Goal: Transaction & Acquisition: Subscribe to service/newsletter

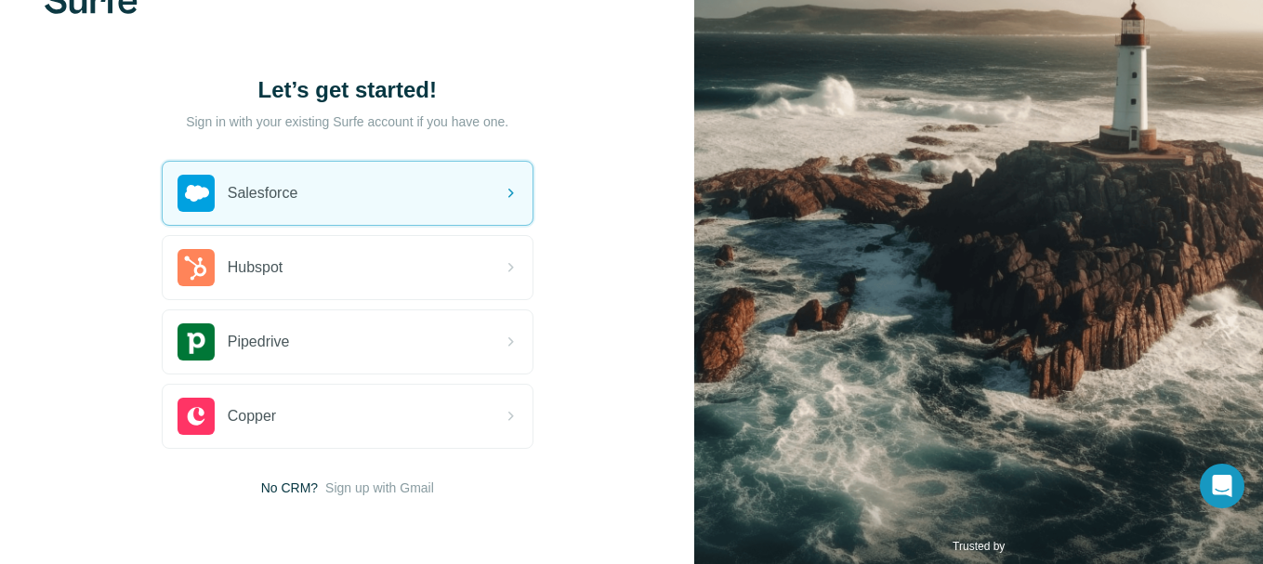
scroll to position [125, 0]
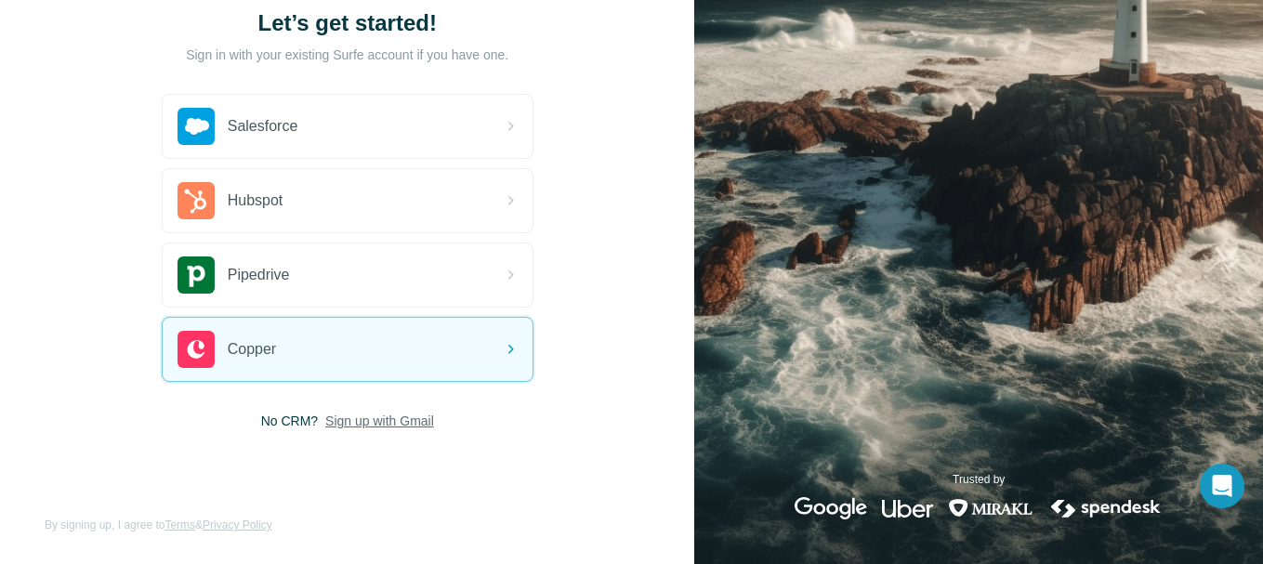
click at [335, 423] on span "Sign up with Gmail" at bounding box center [379, 421] width 109 height 19
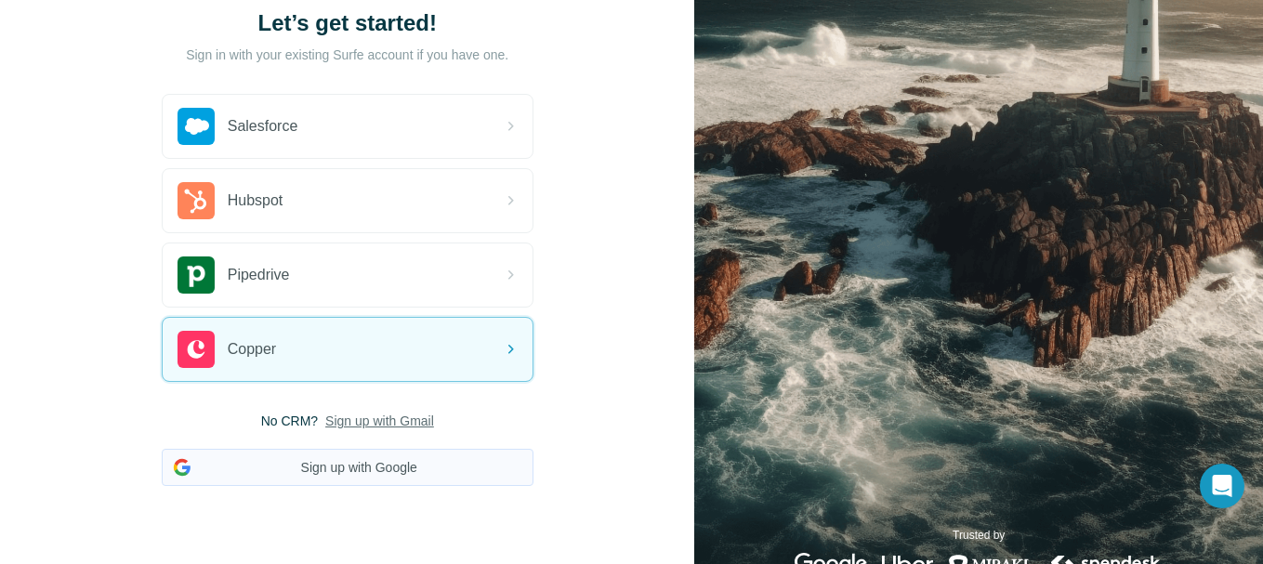
click at [342, 468] on button "Sign up with Google" at bounding box center [348, 467] width 372 height 37
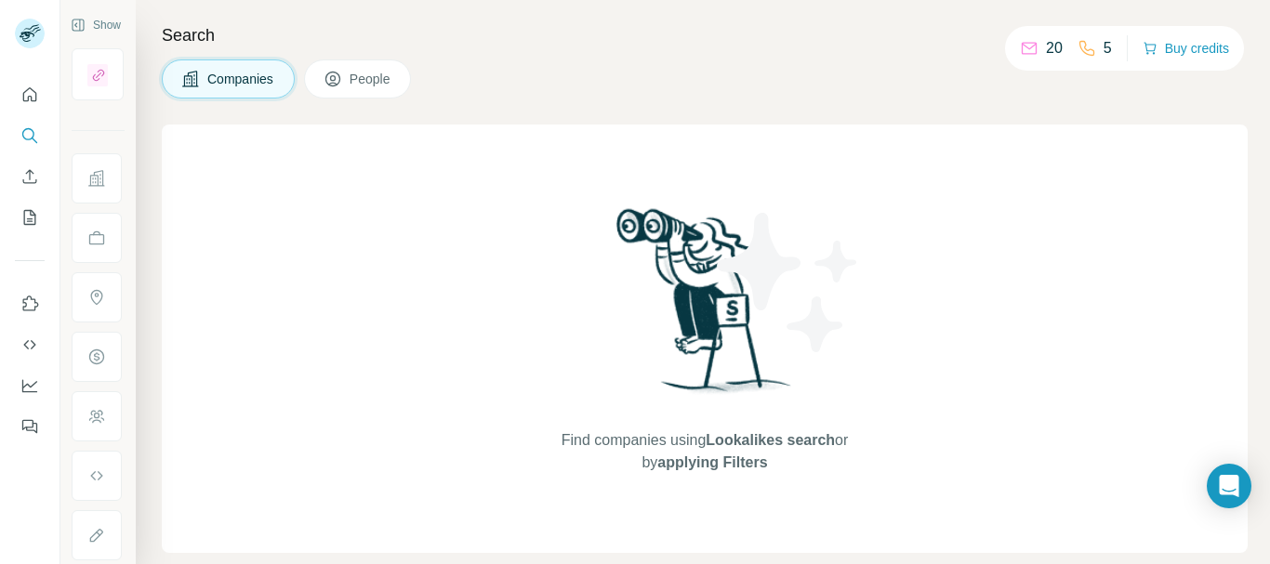
click at [651, 119] on div "Search Companies People Find companies using Lookalikes search or by applying F…" at bounding box center [703, 282] width 1134 height 564
click at [24, 300] on icon "Use Surfe on LinkedIn" at bounding box center [29, 304] width 19 height 19
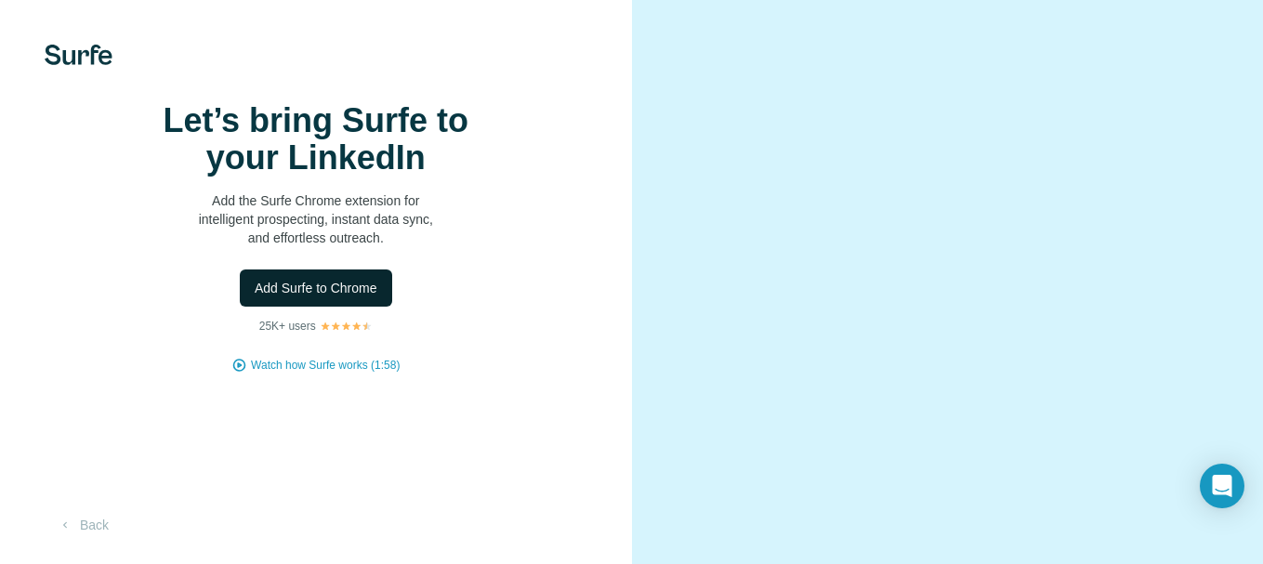
click at [351, 297] on span "Add Surfe to Chrome" at bounding box center [316, 288] width 123 height 19
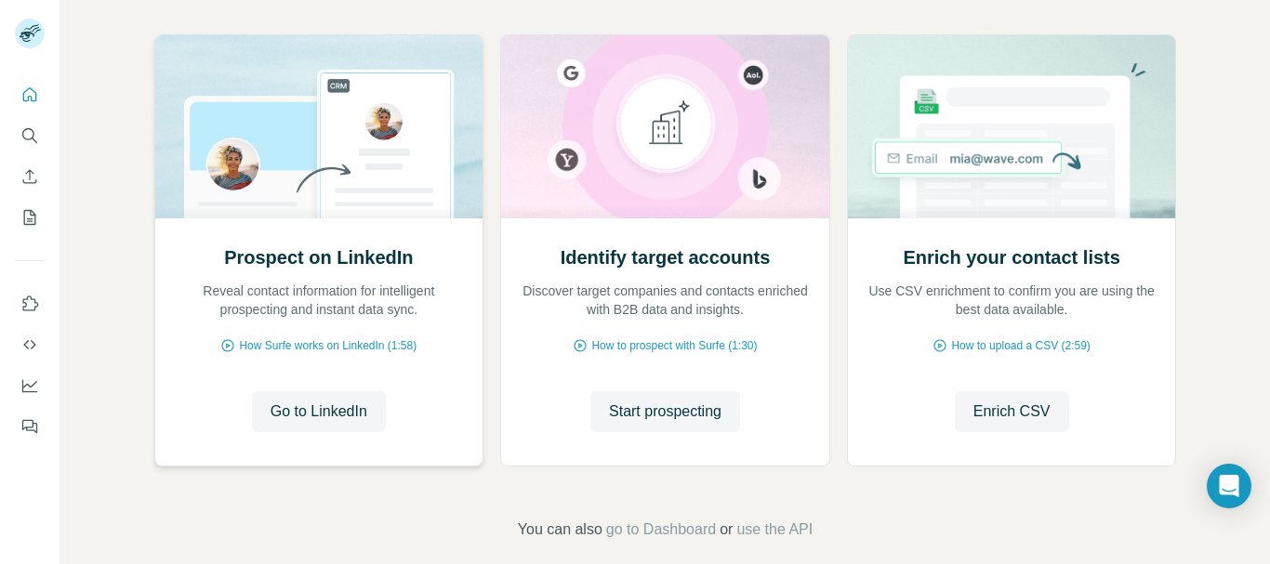
scroll to position [218, 0]
